Goal: Task Accomplishment & Management: Complete application form

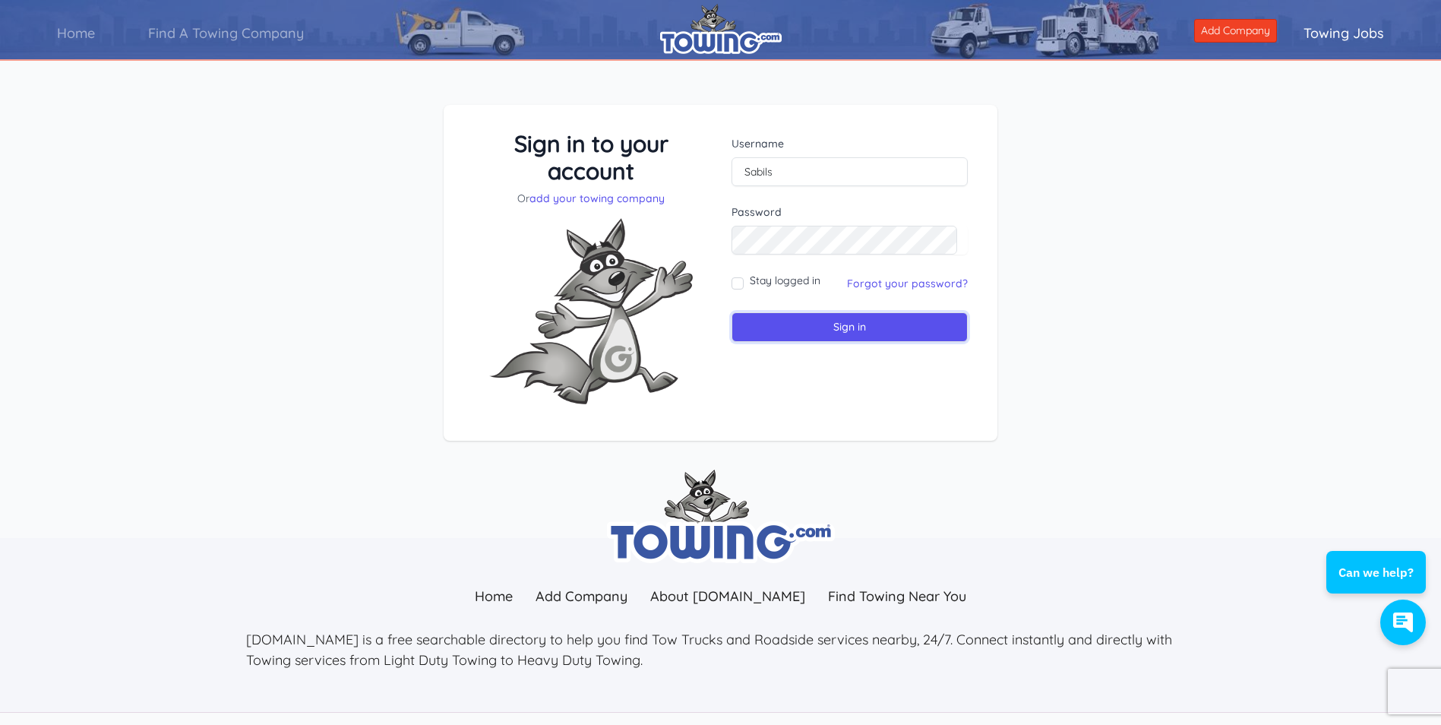
click at [847, 324] on input "Sign in" at bounding box center [850, 327] width 236 height 30
click at [855, 337] on input "Sign in" at bounding box center [850, 327] width 236 height 30
click at [757, 166] on input "text" at bounding box center [850, 171] width 236 height 29
type input "doug@sabilandsons.com"
click at [744, 284] on div "Stay logged in" at bounding box center [776, 283] width 89 height 21
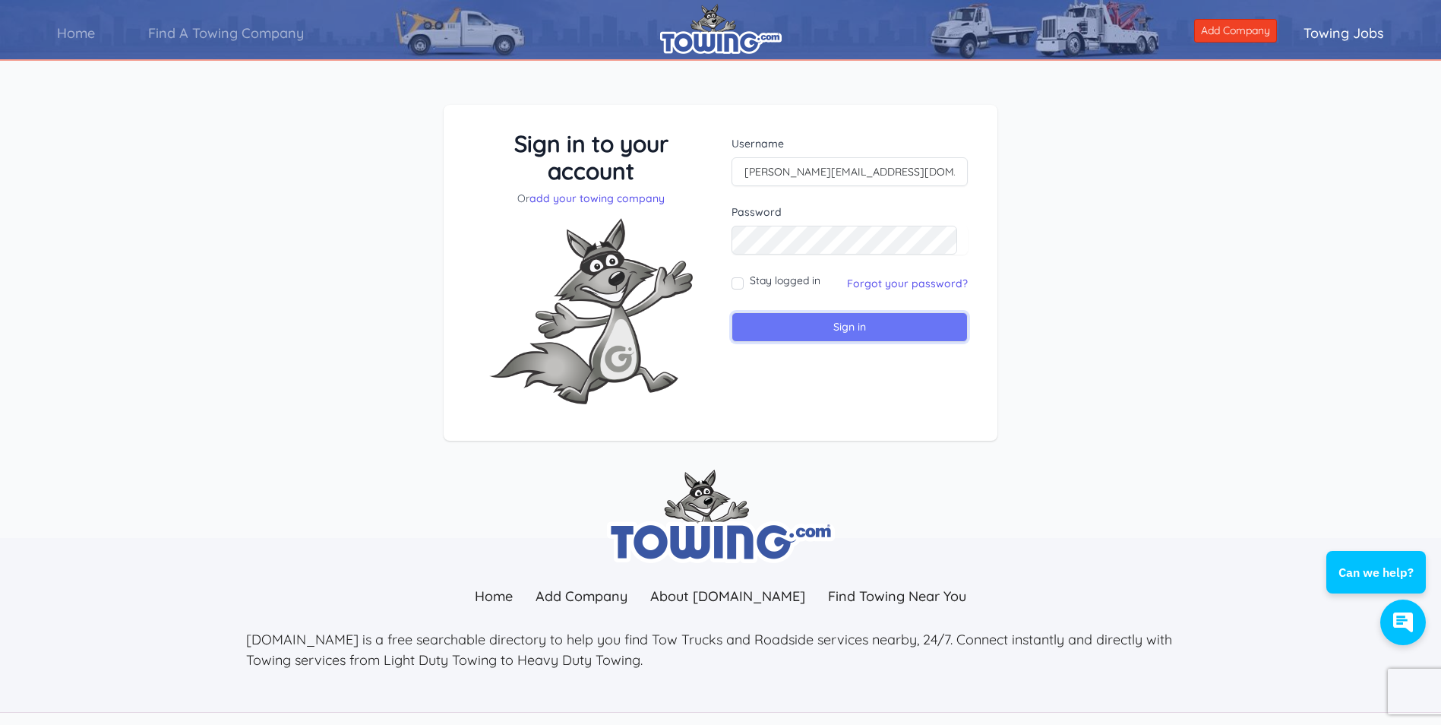
click at [848, 329] on input "Sign in" at bounding box center [850, 327] width 236 height 30
click at [585, 199] on link "add your towing company" at bounding box center [596, 198] width 135 height 14
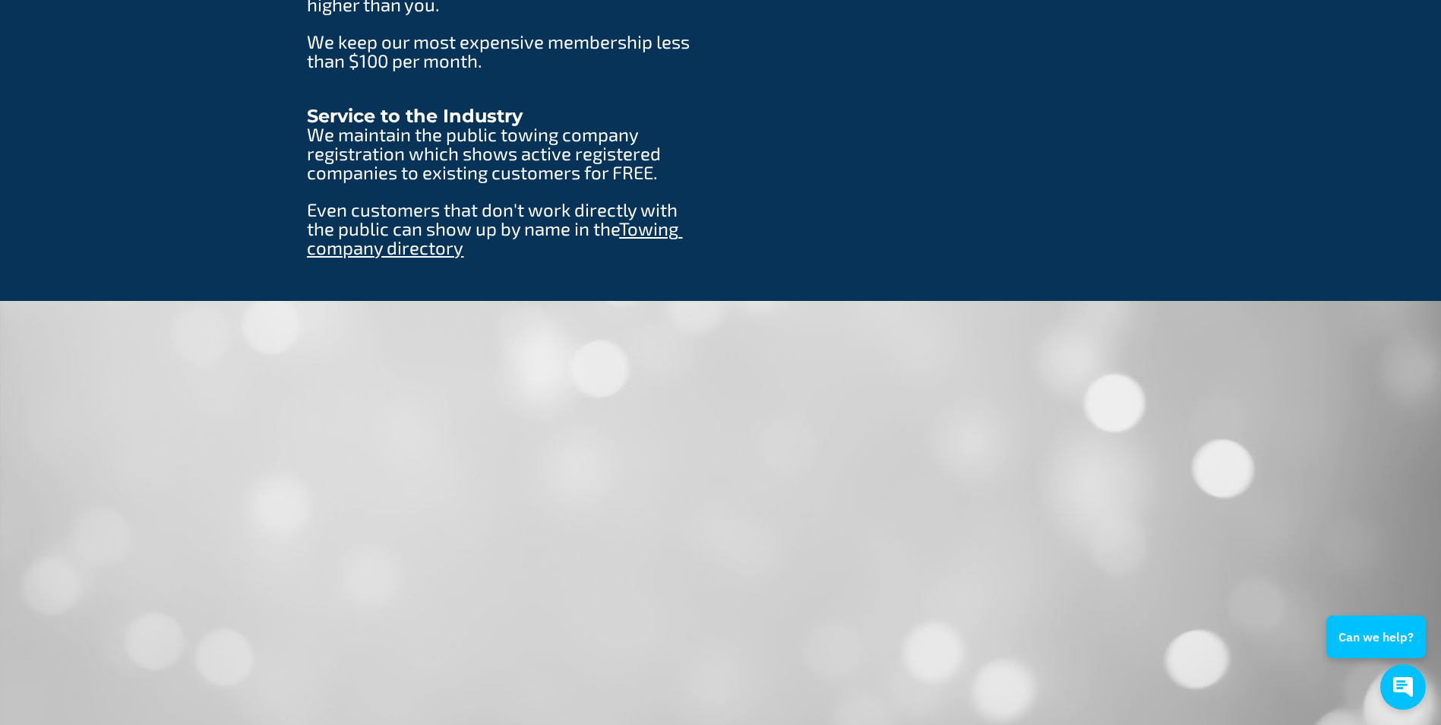
scroll to position [2203, 0]
